Goal: Information Seeking & Learning: Learn about a topic

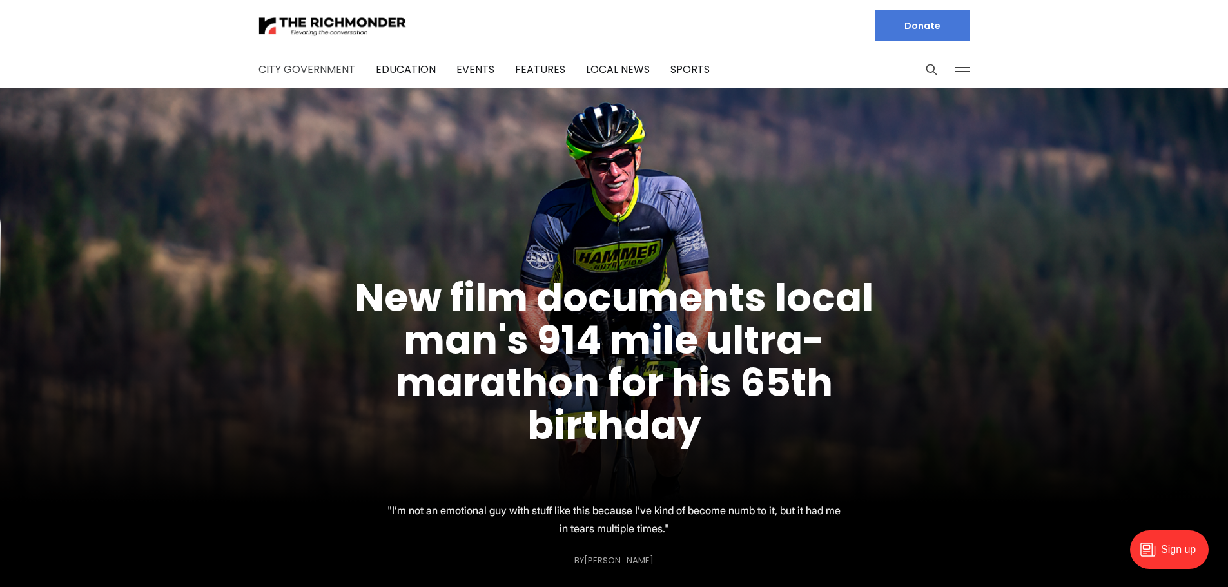
click at [298, 70] on link "City Government" at bounding box center [306, 69] width 97 height 15
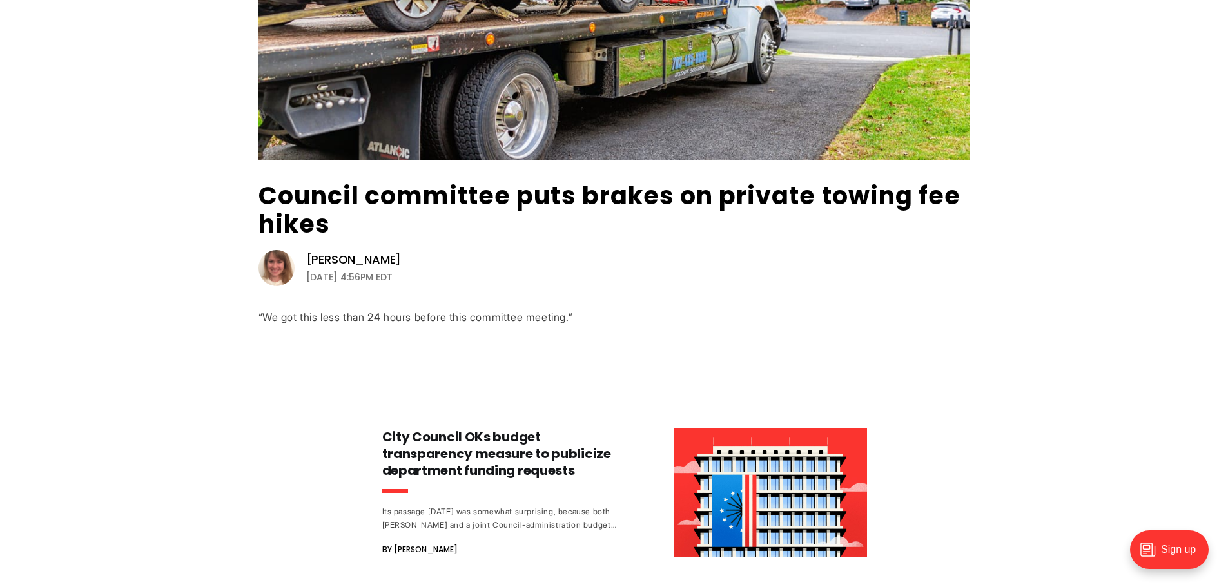
scroll to position [537, 0]
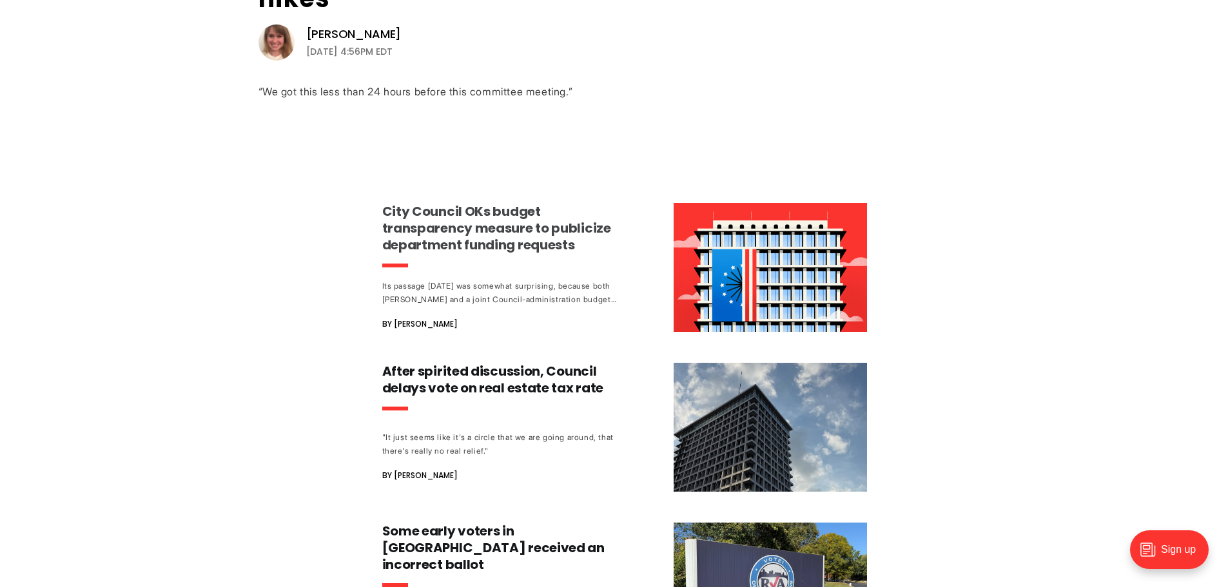
click at [498, 218] on h3 "City Council OKs budget transparency measure to publicize department funding re…" at bounding box center [502, 228] width 240 height 50
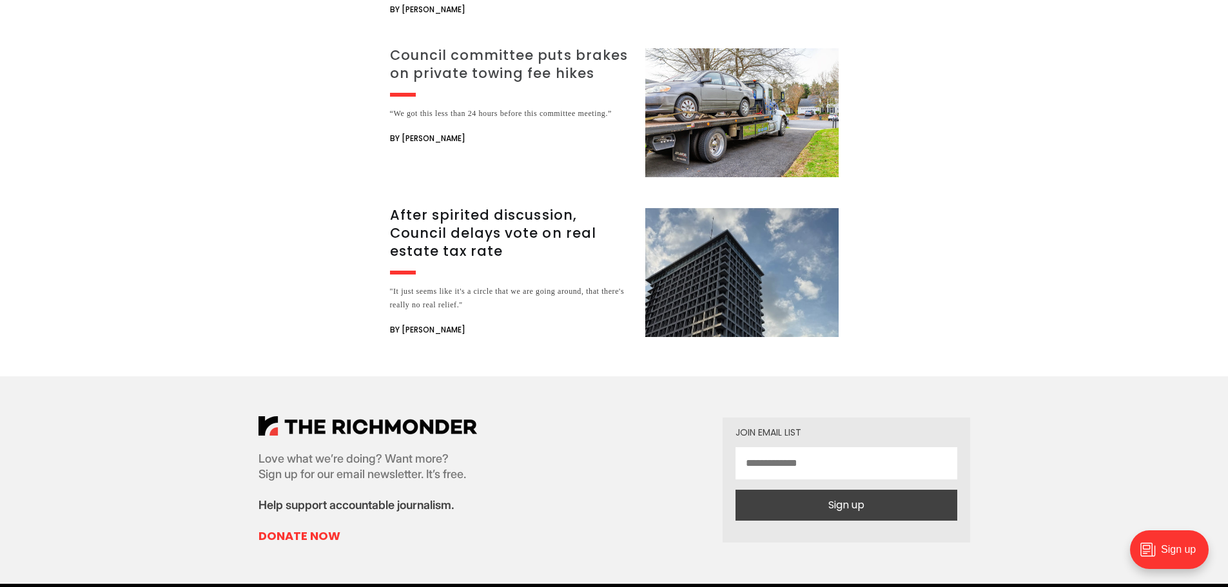
scroll to position [2455, 0]
